Goal: Task Accomplishment & Management: Complete application form

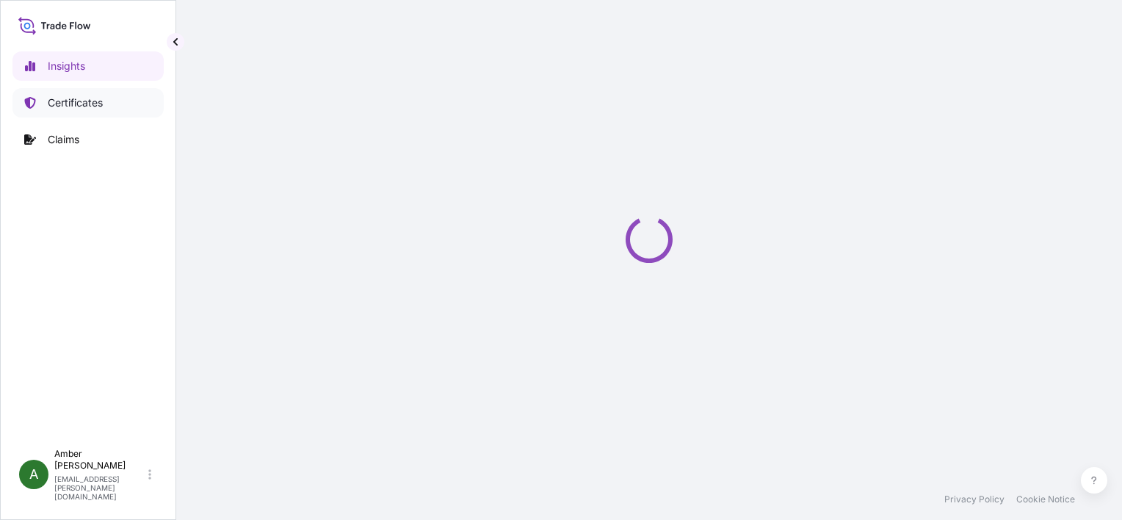
select select "2025"
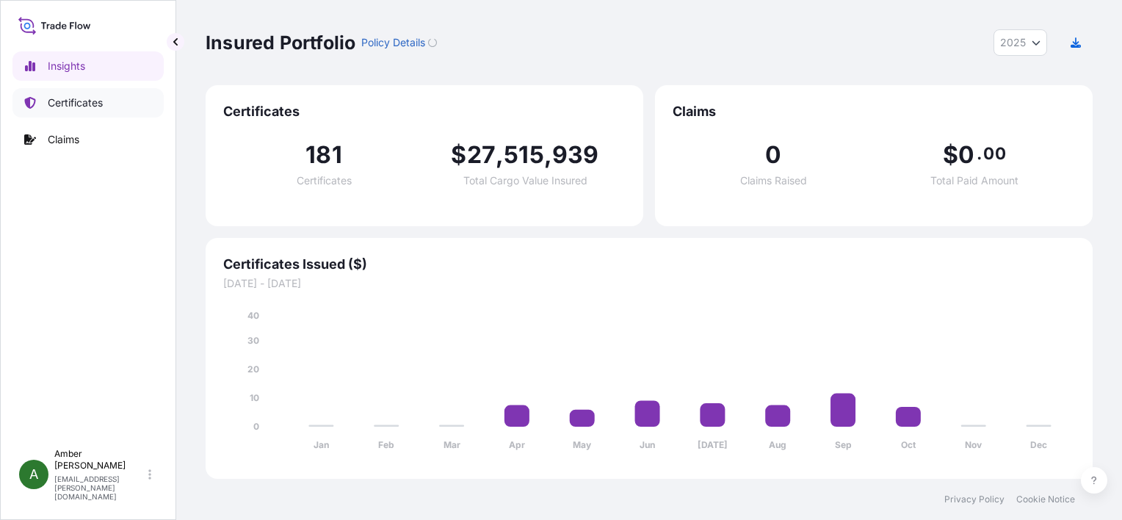
click at [53, 102] on p "Certificates" at bounding box center [75, 102] width 55 height 15
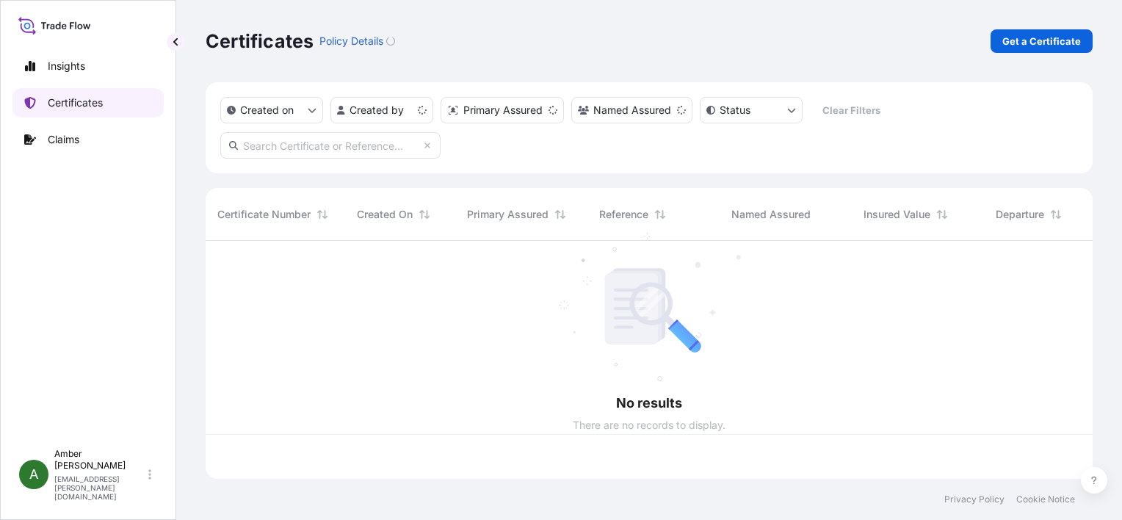
scroll to position [235, 875]
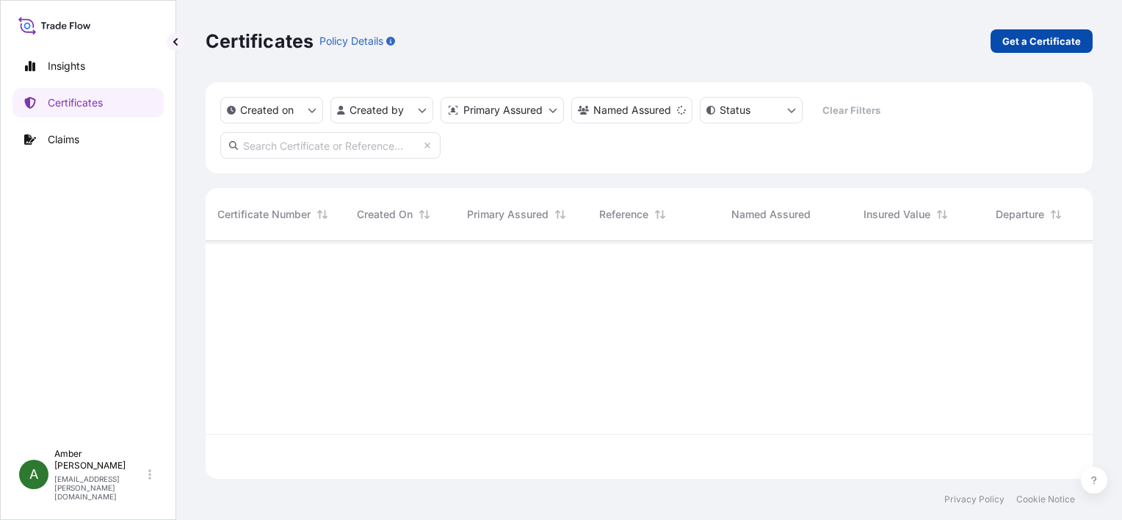
click at [1023, 35] on p "Get a Certificate" at bounding box center [1041, 41] width 79 height 15
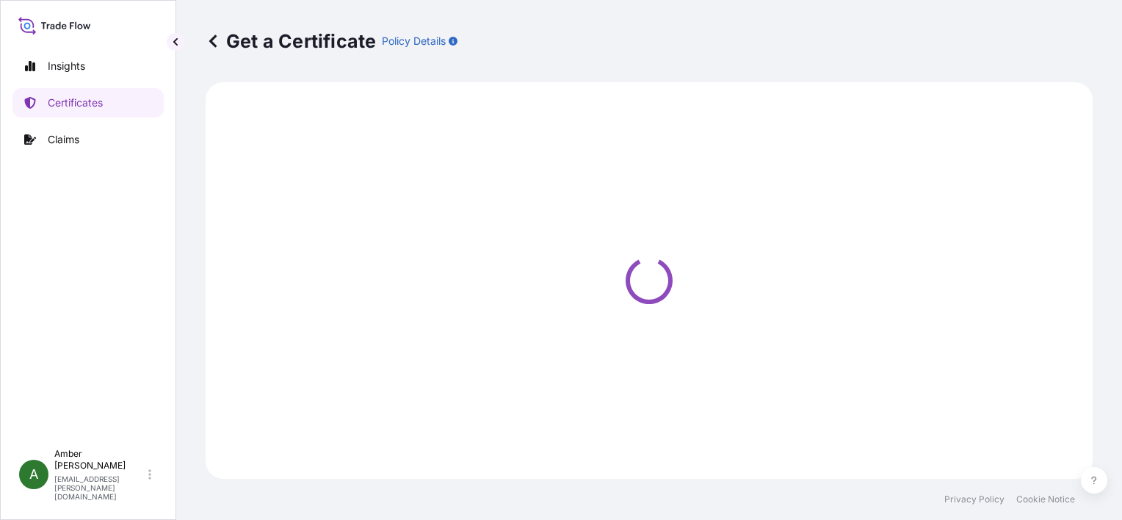
select select "Ocean Vessel"
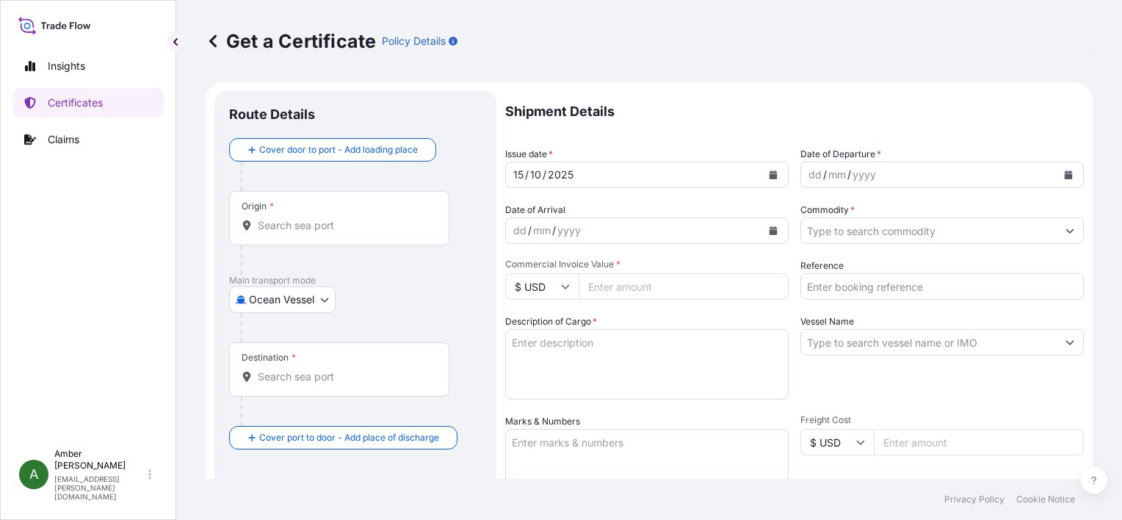
click at [849, 286] on input "Reference" at bounding box center [941, 286] width 283 height 26
paste input "NAM7959918"
type input "NAM7959918"
click at [872, 227] on input "Commodity *" at bounding box center [929, 230] width 256 height 26
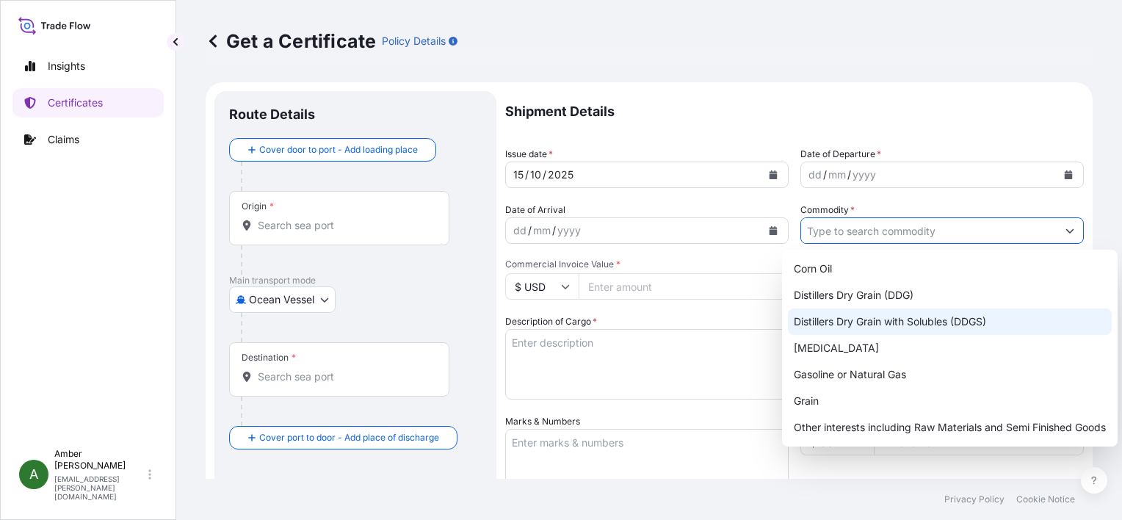
click at [908, 319] on div "Distillers Dry Grain with Solubles (DDGS)" at bounding box center [950, 321] width 324 height 26
type input "Distillers Dry Grain with Solubles (DDGS)"
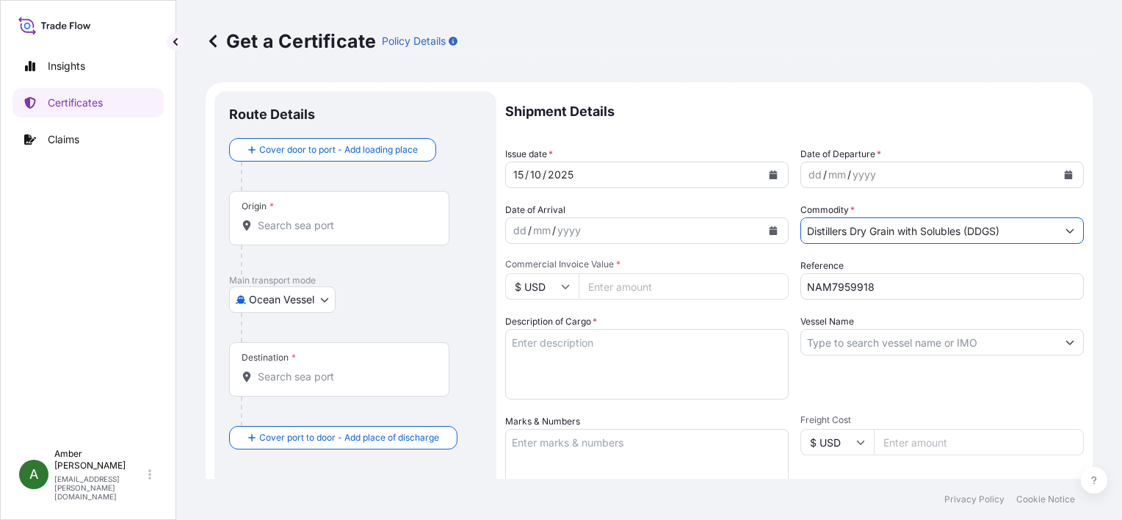
click at [1065, 176] on icon "Calendar" at bounding box center [1069, 174] width 8 height 9
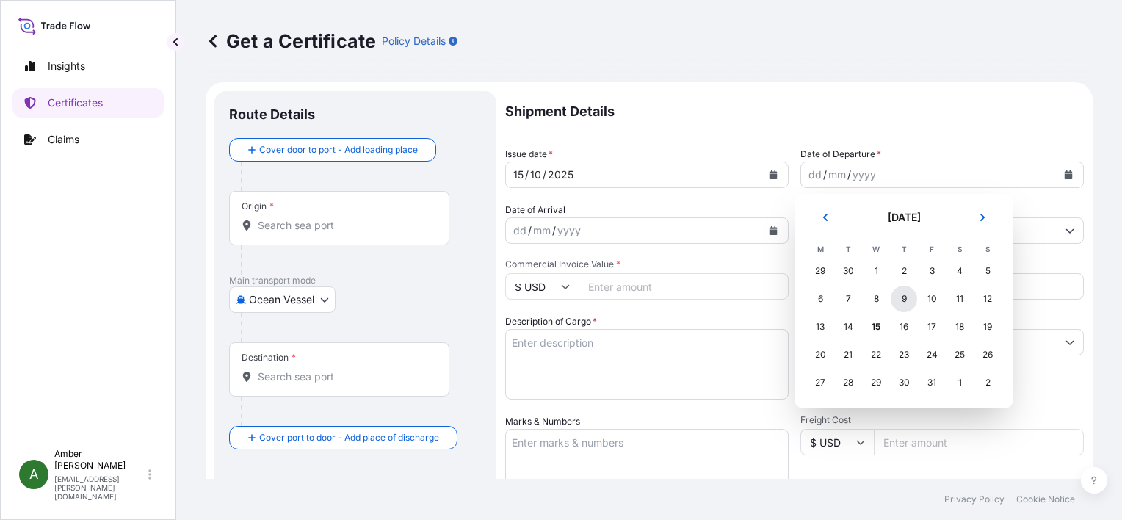
click at [904, 297] on div "9" at bounding box center [904, 299] width 26 height 26
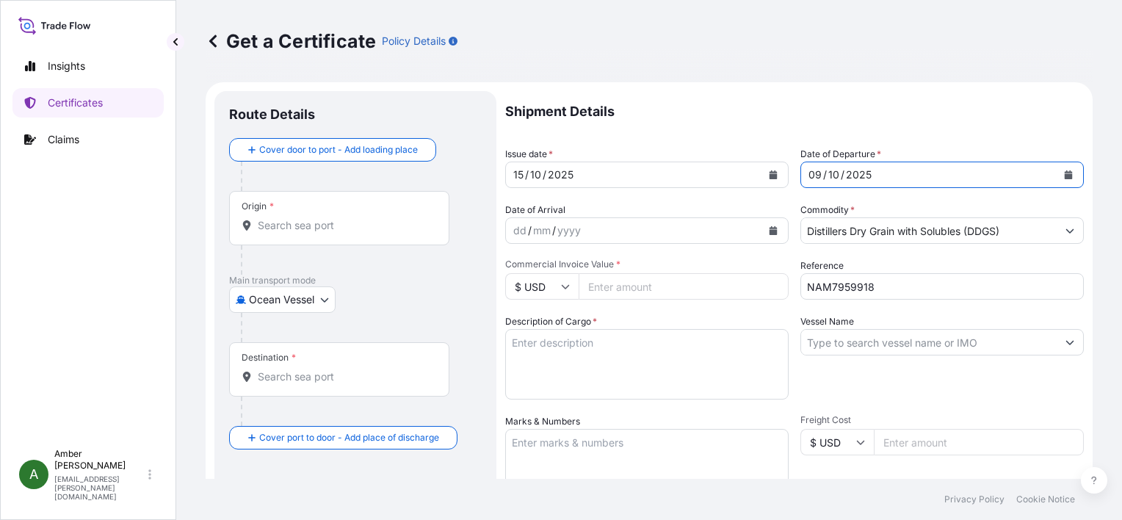
click at [773, 233] on button "Calendar" at bounding box center [772, 230] width 23 height 23
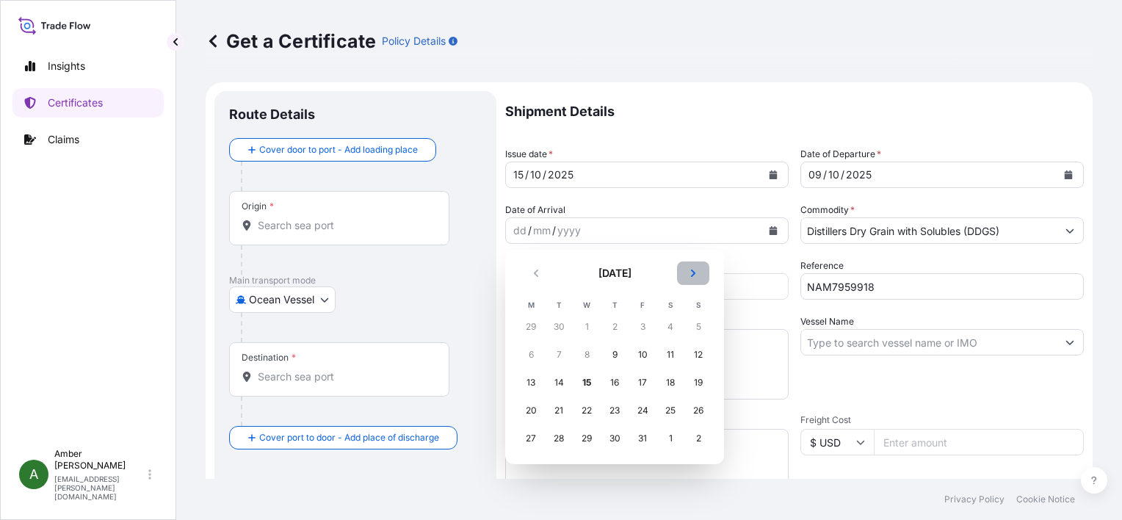
click at [692, 273] on icon "Next" at bounding box center [693, 273] width 9 height 9
click at [693, 327] on div "7" at bounding box center [698, 327] width 26 height 26
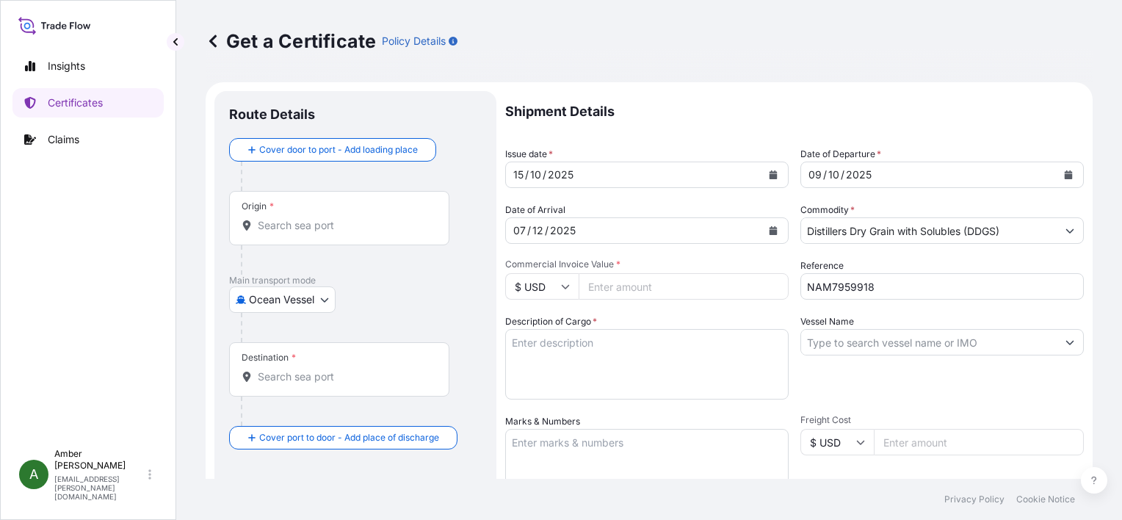
click at [634, 285] on input "Commercial Invoice Value *" at bounding box center [684, 286] width 210 height 26
paste input "196466.89"
type input "196466.89"
click at [651, 119] on p "Shipment Details" at bounding box center [794, 111] width 579 height 41
click at [579, 350] on textarea "Description of Cargo *" at bounding box center [646, 364] width 283 height 70
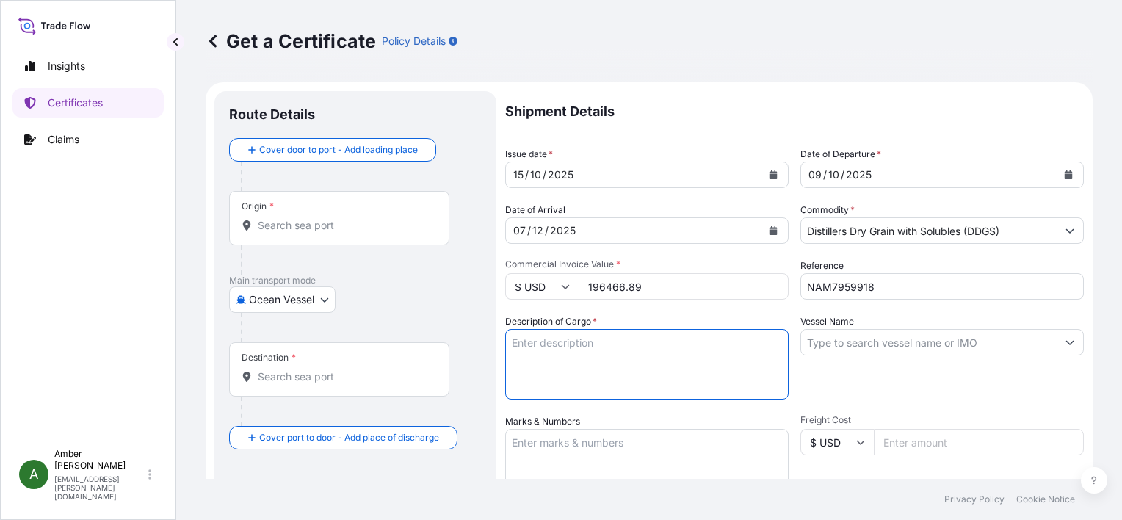
paste textarea "US ORIGIN DISTILLERS DRIED GRAINS WITH SOLUBLES (DDGS), IN BULK GOODS SHIPPED O…"
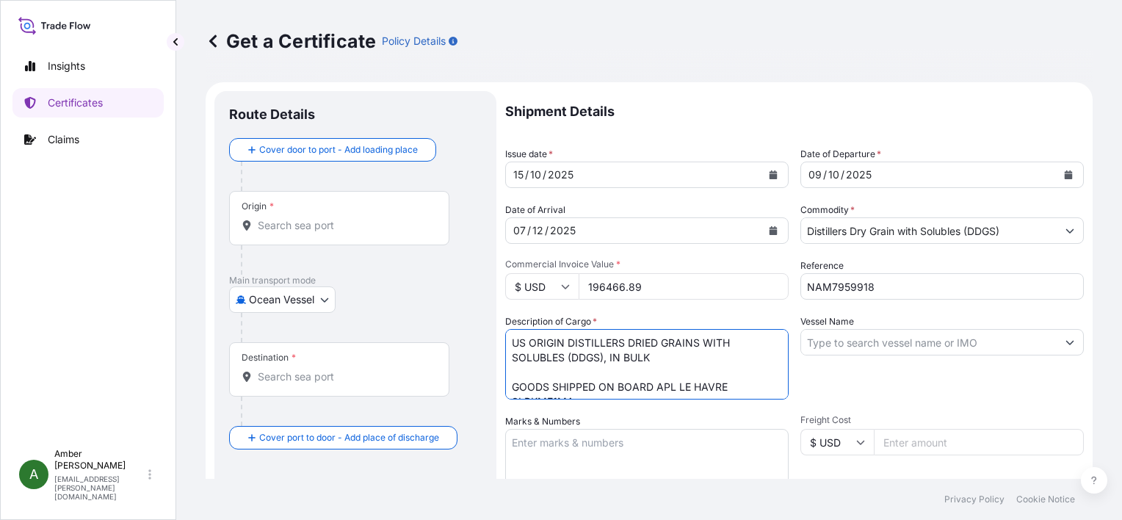
scroll to position [82, 0]
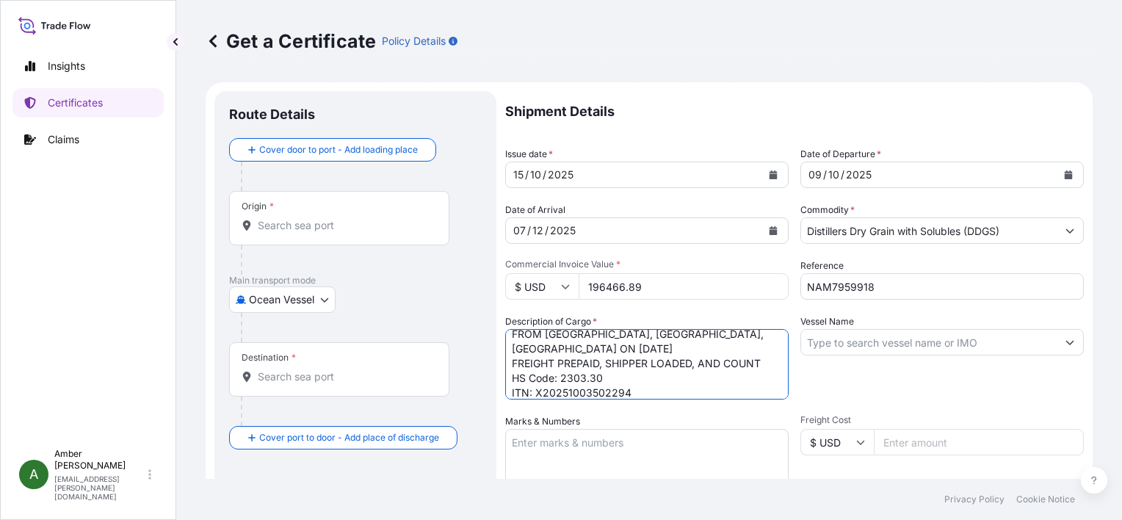
type textarea "US ORIGIN DISTILLERS DRIED GRAINS WITH SOLUBLES (DDGS), IN BULK GOODS SHIPPED O…"
click at [885, 340] on input "Vessel Name" at bounding box center [929, 342] width 256 height 26
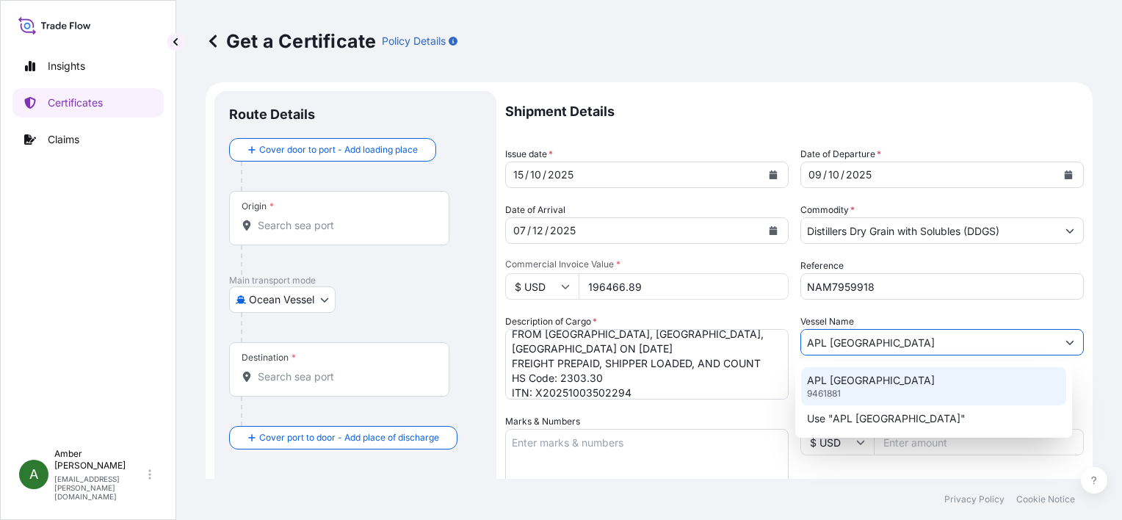
click at [851, 380] on p "APL [GEOGRAPHIC_DATA]" at bounding box center [871, 380] width 128 height 15
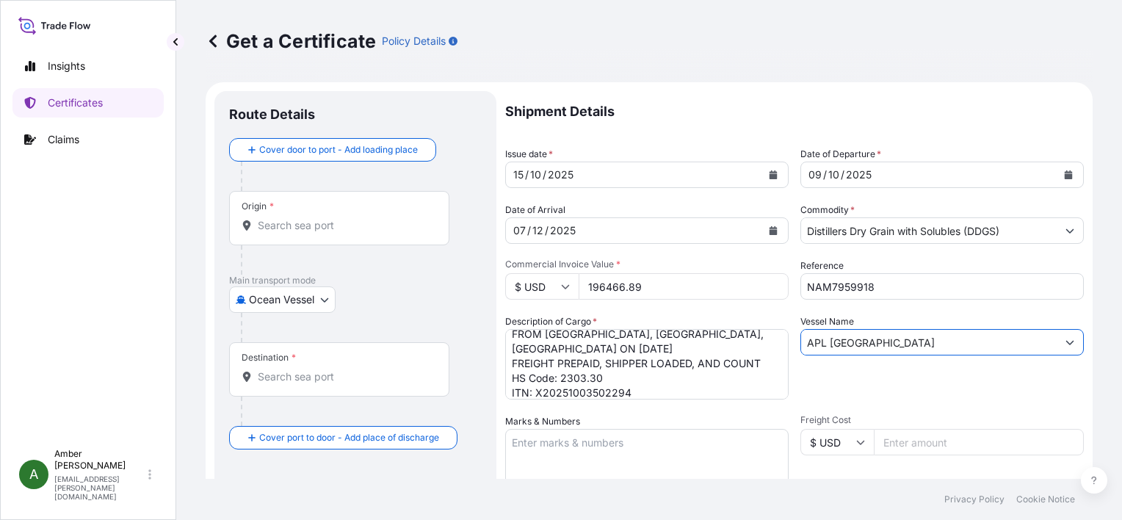
type input "APL [GEOGRAPHIC_DATA]"
click at [289, 226] on input "Origin *" at bounding box center [344, 225] width 173 height 15
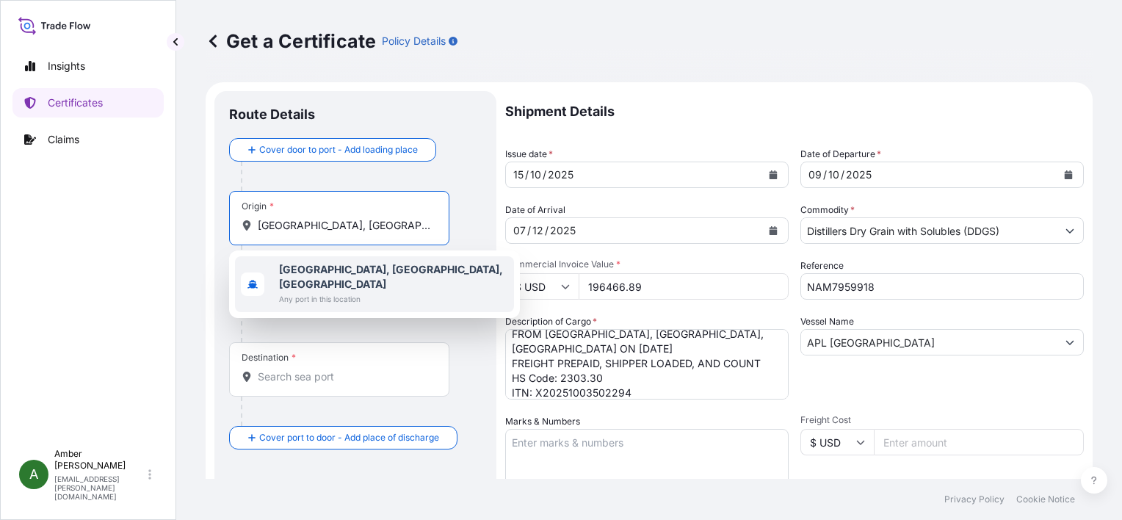
click at [306, 268] on b "[GEOGRAPHIC_DATA], [GEOGRAPHIC_DATA], [GEOGRAPHIC_DATA]" at bounding box center [391, 276] width 224 height 27
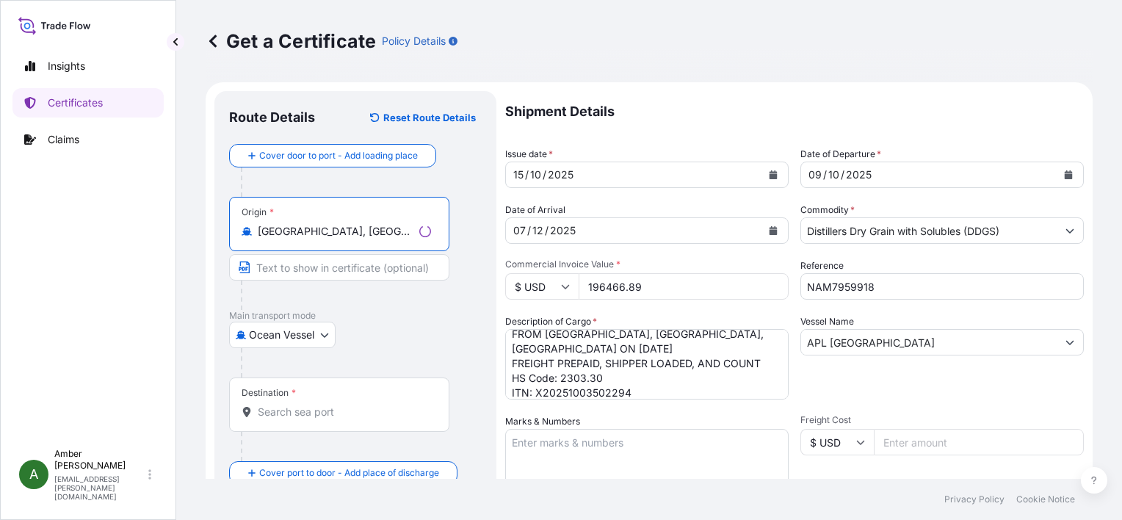
type input "[GEOGRAPHIC_DATA], [GEOGRAPHIC_DATA], [GEOGRAPHIC_DATA]"
click at [288, 415] on input "Destination *" at bounding box center [344, 412] width 173 height 15
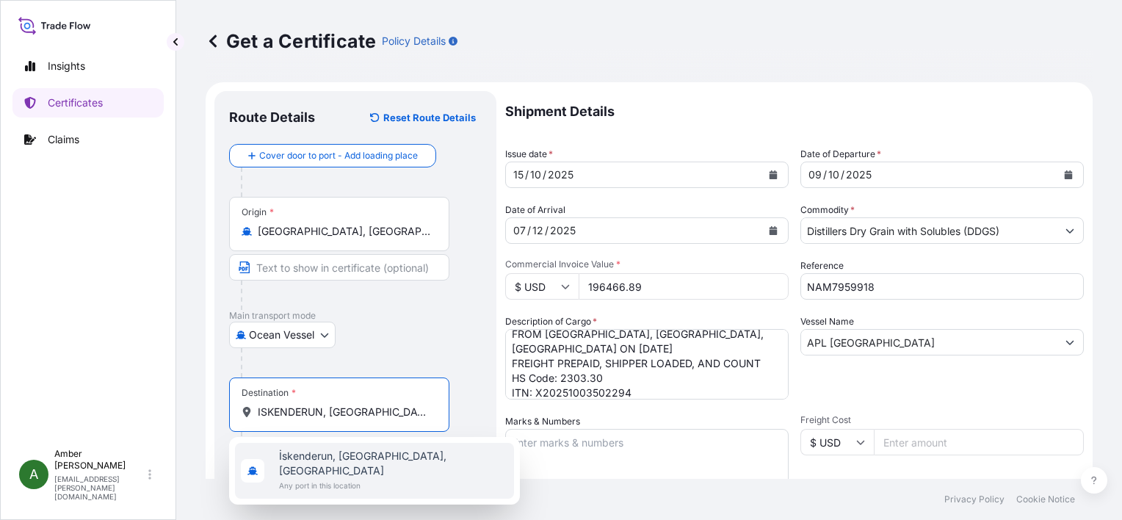
click at [311, 456] on span "İskenderun, [GEOGRAPHIC_DATA], [GEOGRAPHIC_DATA]" at bounding box center [393, 463] width 229 height 29
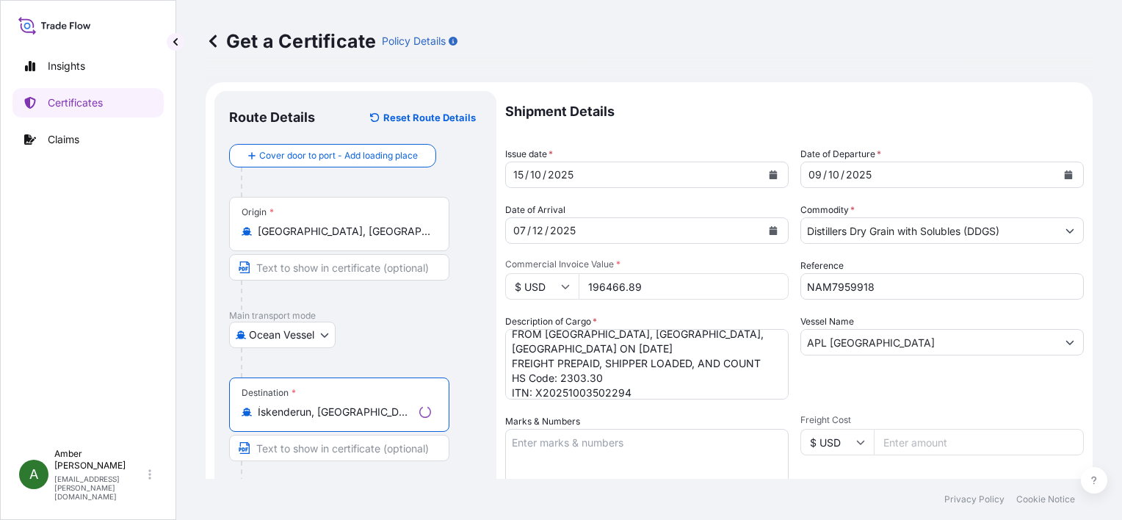
type input "İskenderun, [GEOGRAPHIC_DATA], [GEOGRAPHIC_DATA]"
click at [431, 318] on p "Main transport mode" at bounding box center [355, 316] width 253 height 12
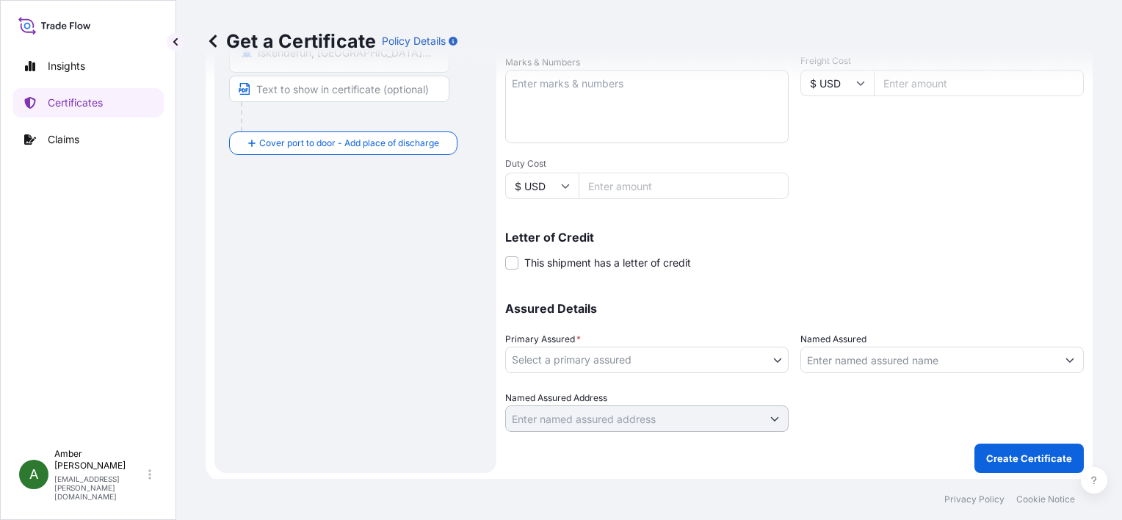
scroll to position [361, 0]
click at [643, 351] on body "1 option available. Insights Certificates Claims A [PERSON_NAME] [PERSON_NAME][…" at bounding box center [561, 260] width 1122 height 520
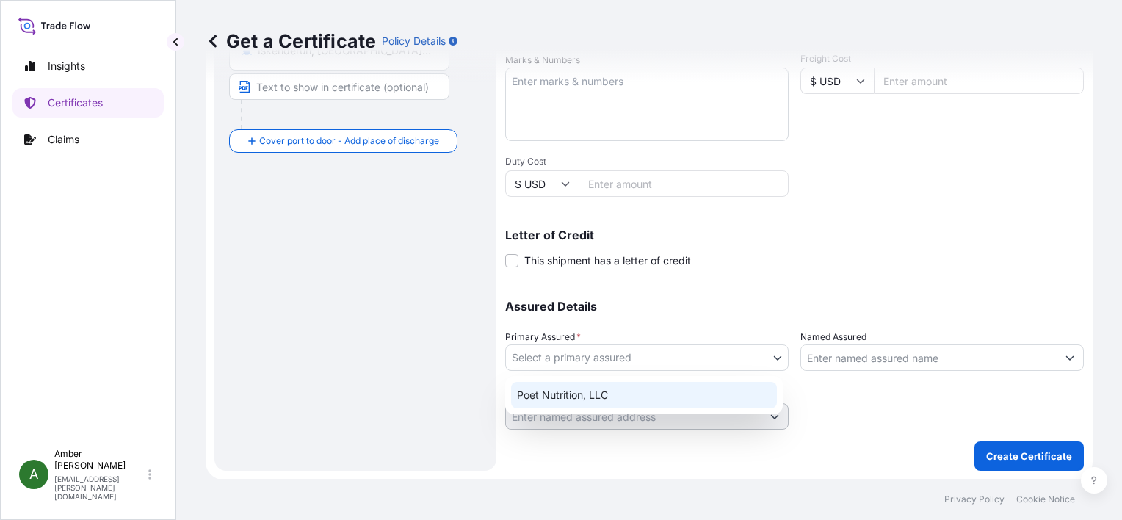
click at [622, 394] on div "Poet Nutrition, LLC" at bounding box center [644, 395] width 266 height 26
select select "31546"
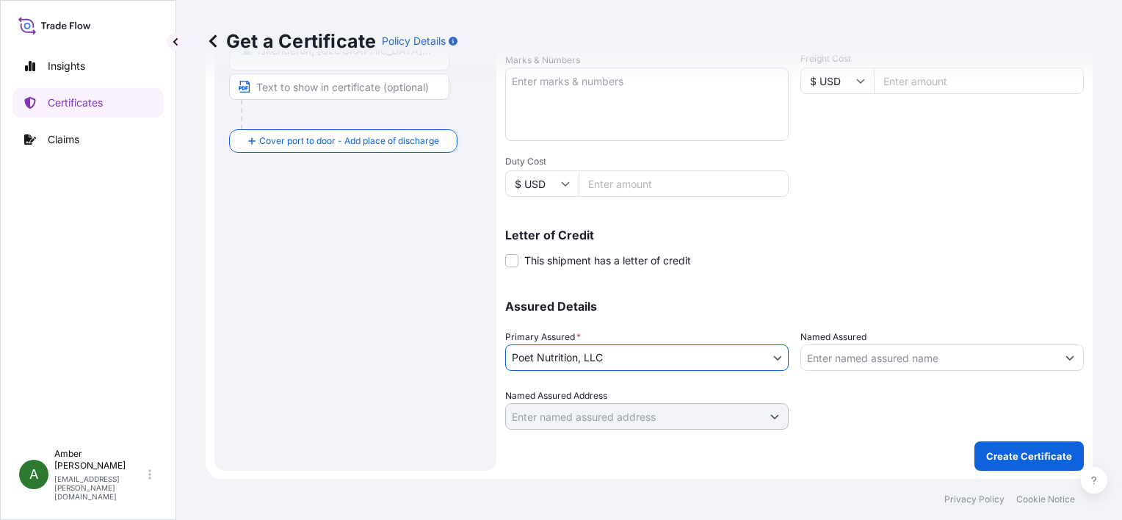
click at [876, 355] on input "Named Assured" at bounding box center [929, 357] width 256 height 26
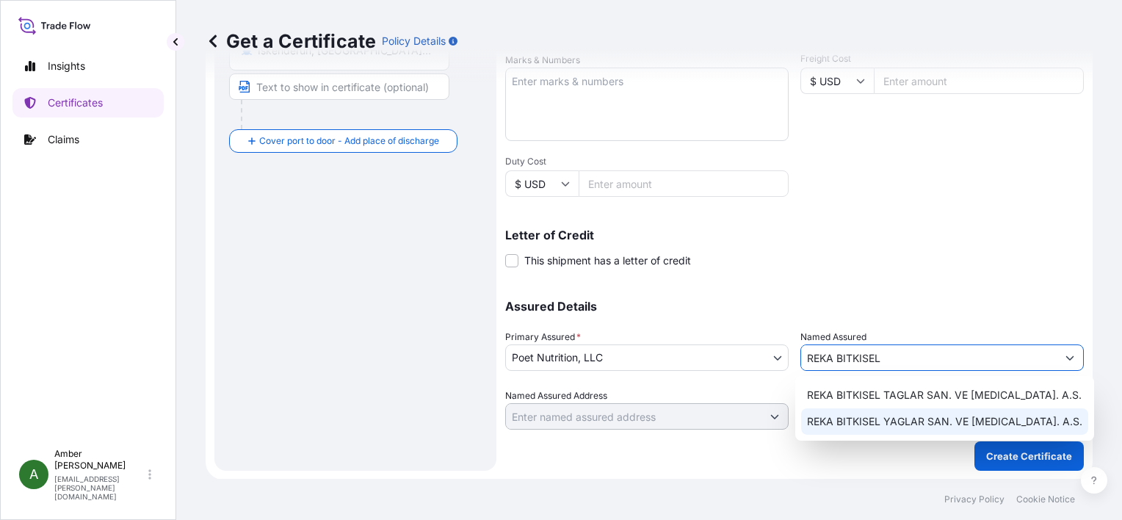
click at [891, 426] on span "REKA BITKISEL YAGLAR SAN. VE [MEDICAL_DATA]. A.S." at bounding box center [944, 421] width 275 height 15
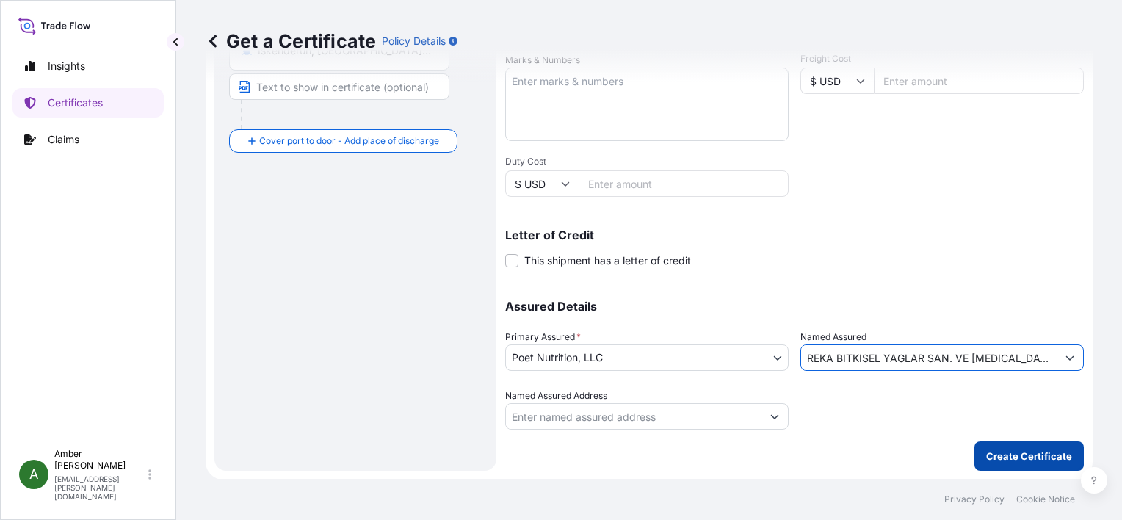
type input "REKA BITKISEL YAGLAR SAN. VE [MEDICAL_DATA]. A.S."
click at [1017, 452] on p "Create Certificate" at bounding box center [1029, 456] width 86 height 15
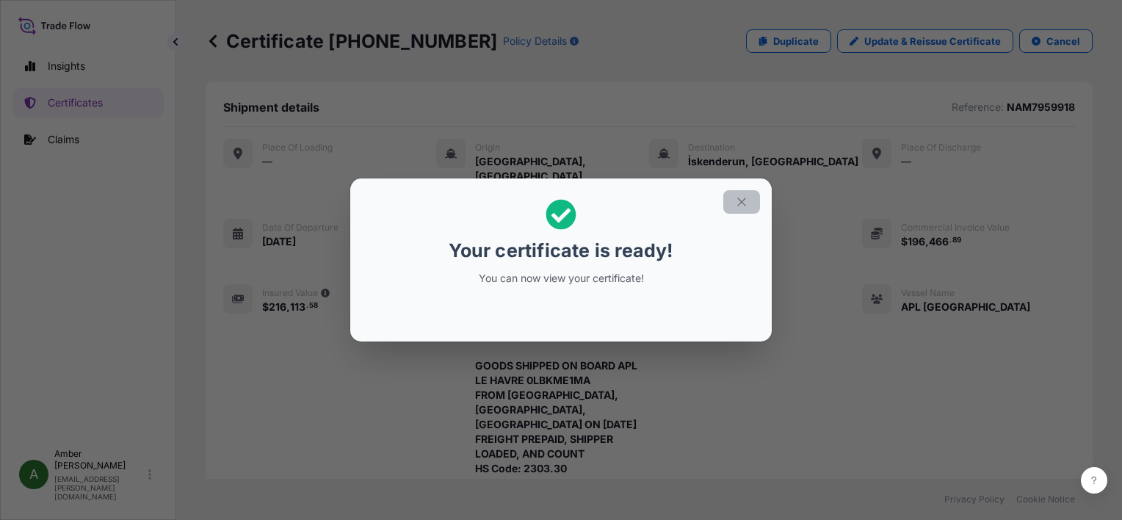
click at [740, 206] on icon "button" at bounding box center [741, 201] width 13 height 13
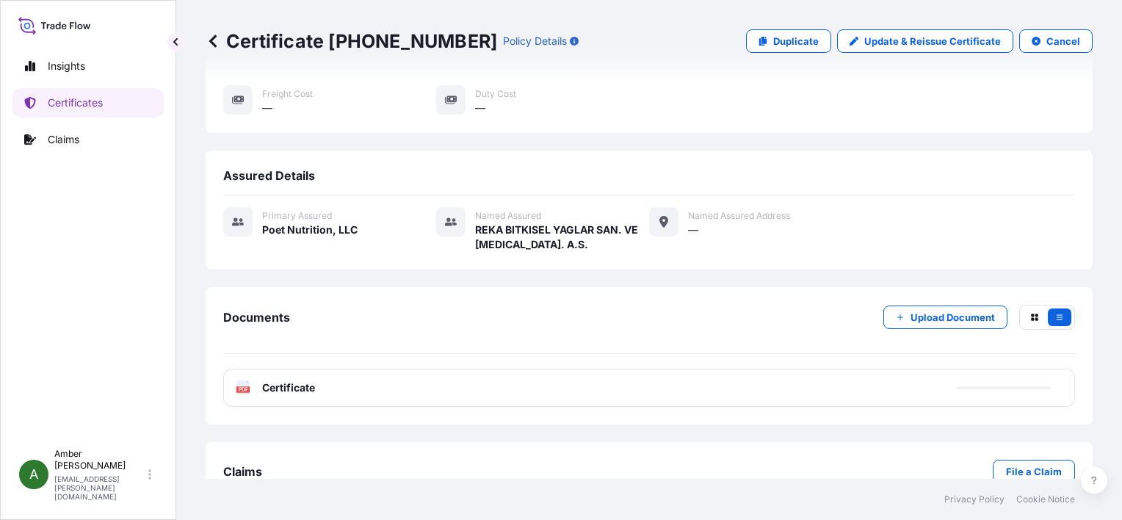
scroll to position [444, 0]
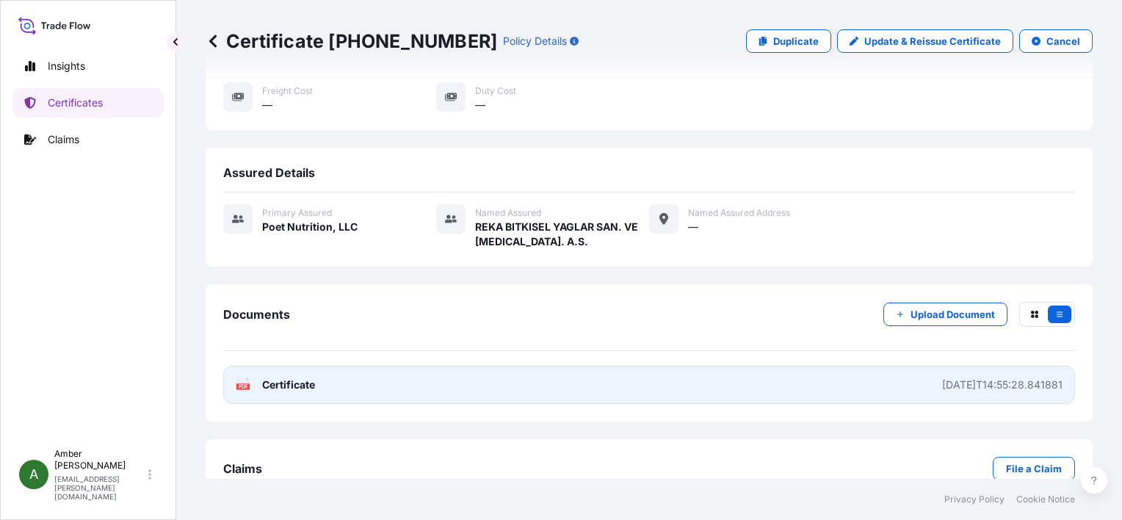
click at [242, 384] on text "PDF" at bounding box center [244, 386] width 10 height 5
